Goal: Transaction & Acquisition: Obtain resource

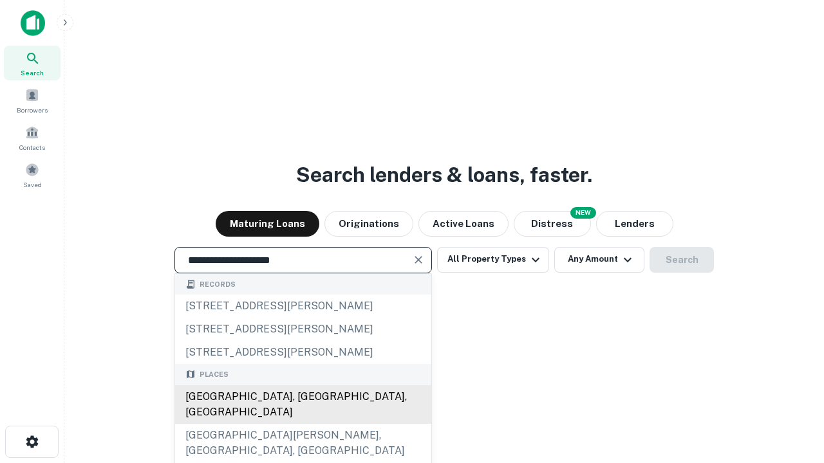
click at [302, 424] on div "Santa Monica, CA, USA" at bounding box center [303, 404] width 256 height 39
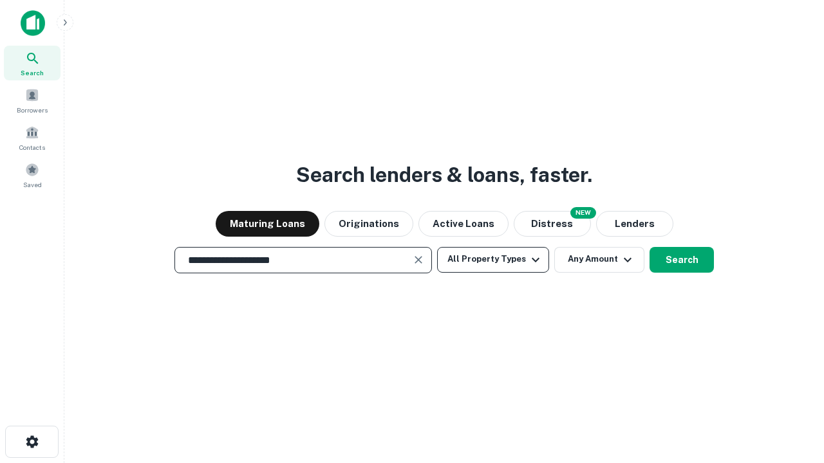
type input "**********"
click at [493, 259] on button "All Property Types" at bounding box center [493, 260] width 112 height 26
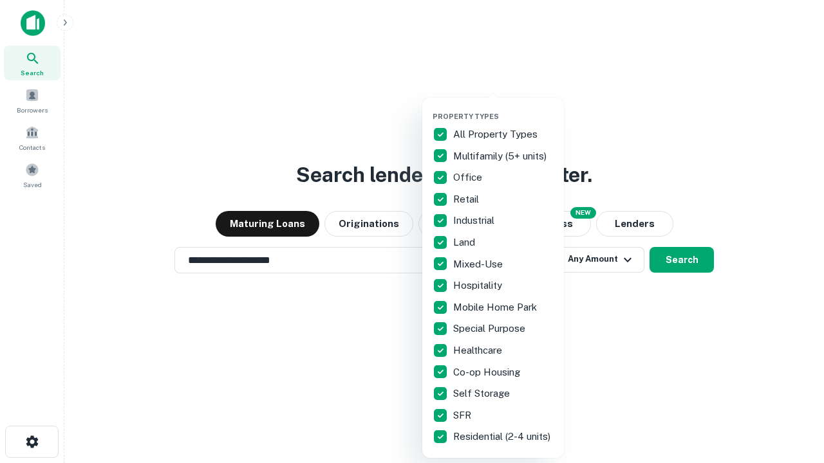
click at [503, 108] on button "button" at bounding box center [503, 108] width 142 height 1
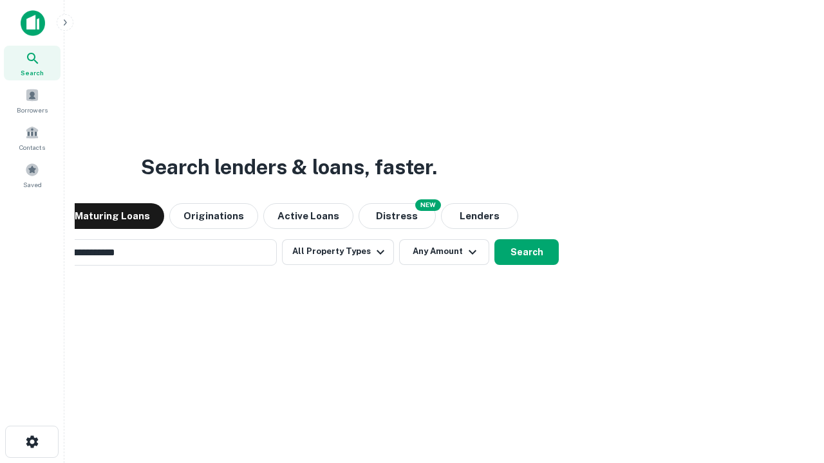
scroll to position [20, 0]
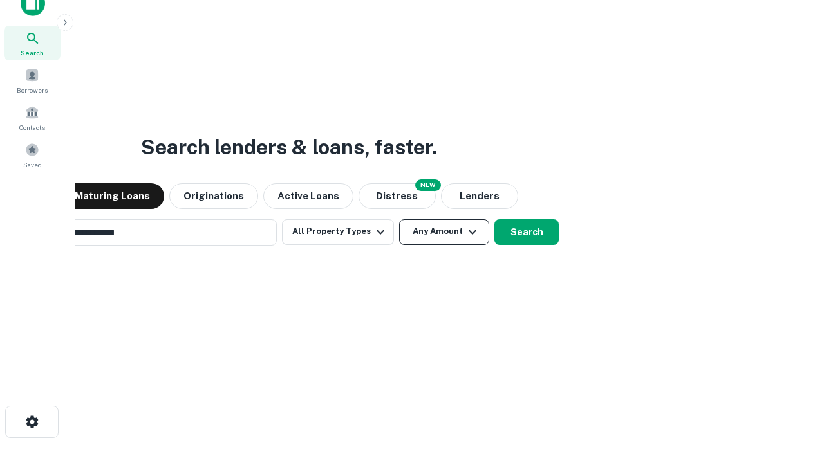
click at [399, 219] on button "Any Amount" at bounding box center [444, 232] width 90 height 26
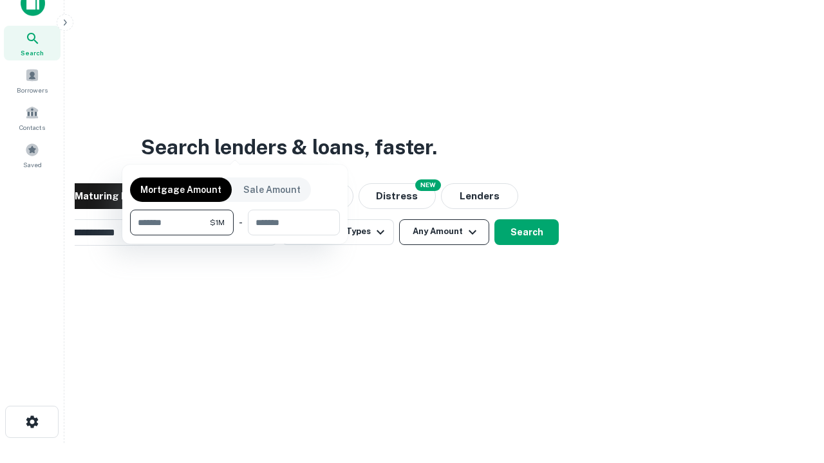
scroll to position [21, 0]
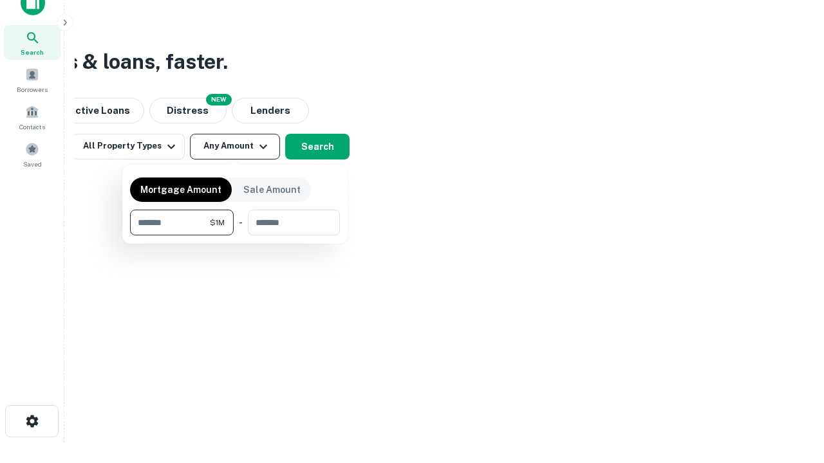
type input "*******"
click at [235, 236] on button "button" at bounding box center [235, 236] width 210 height 1
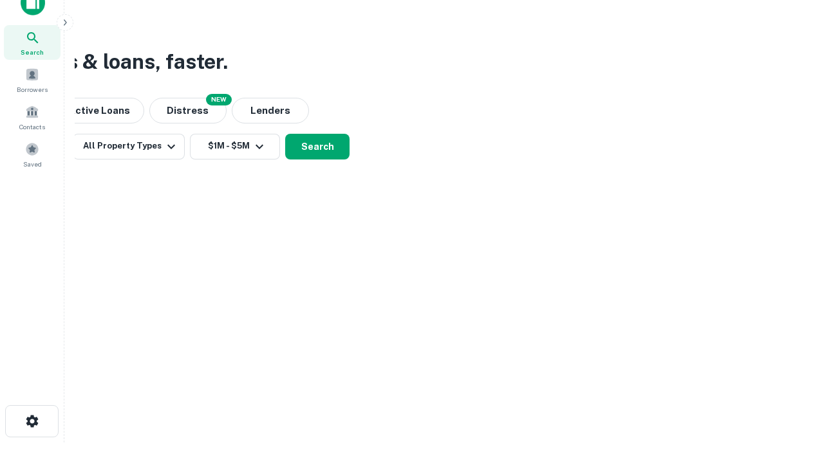
scroll to position [20, 0]
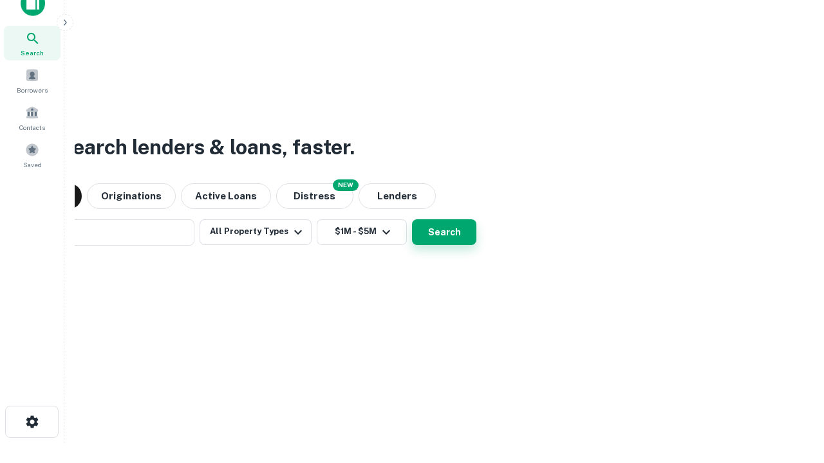
click at [412, 219] on button "Search" at bounding box center [444, 232] width 64 height 26
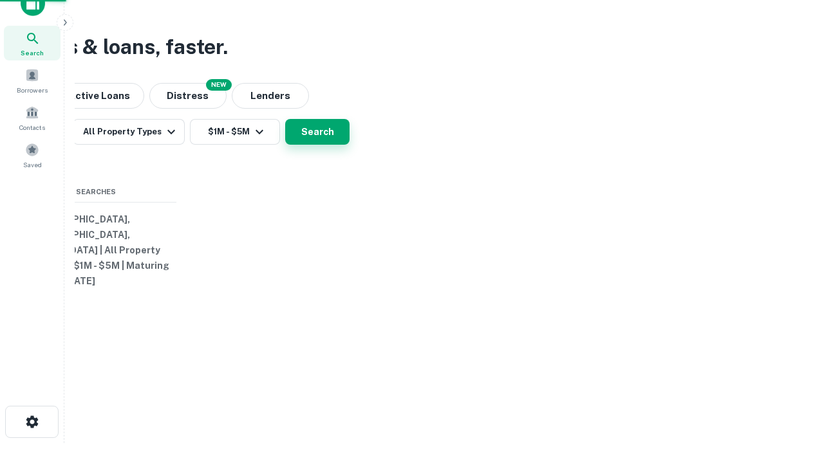
scroll to position [21, 0]
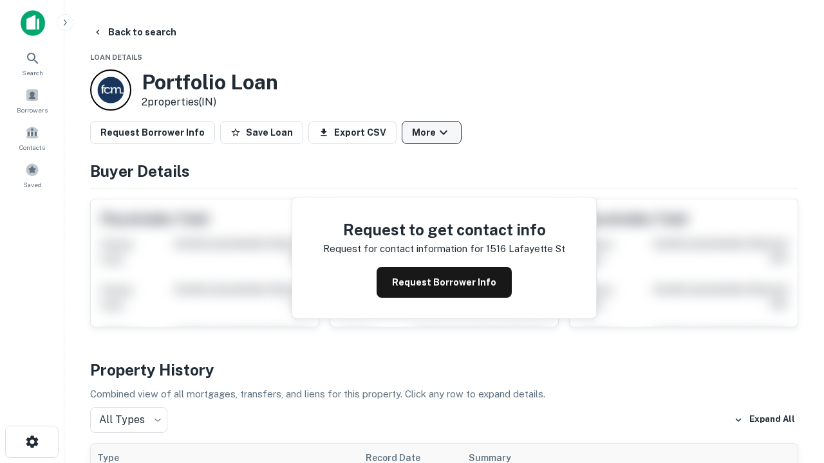
click at [431, 133] on button "More" at bounding box center [432, 132] width 60 height 23
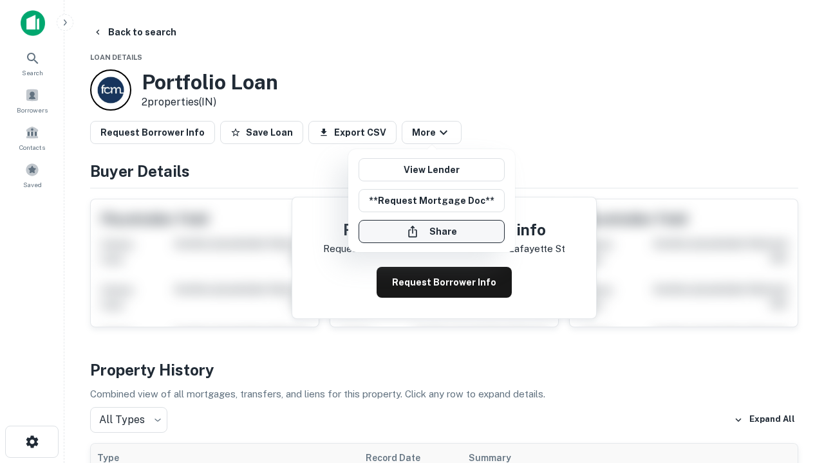
click at [431, 232] on button "Share" at bounding box center [431, 231] width 146 height 23
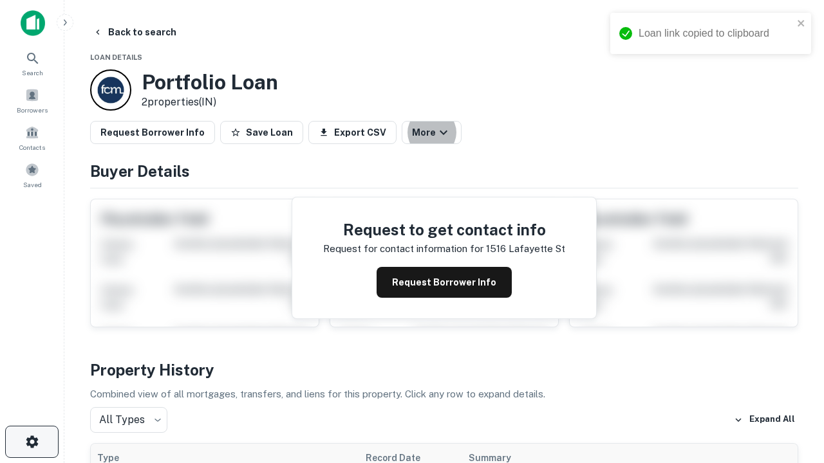
click at [32, 442] on icon "button" at bounding box center [31, 441] width 15 height 15
